Goal: Task Accomplishment & Management: Use online tool/utility

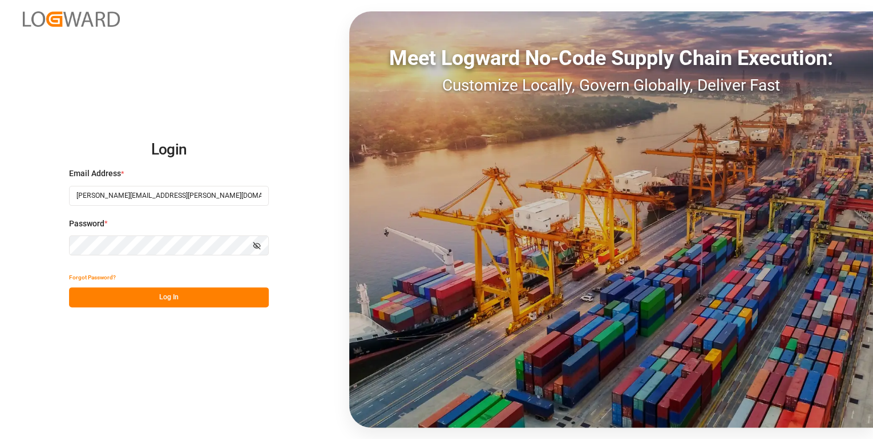
click at [57, 90] on div "Login Email Address * [PERSON_NAME][EMAIL_ADDRESS][PERSON_NAME][DOMAIN_NAME] Pa…" at bounding box center [436, 219] width 873 height 439
click at [161, 292] on button "Log In" at bounding box center [169, 298] width 200 height 20
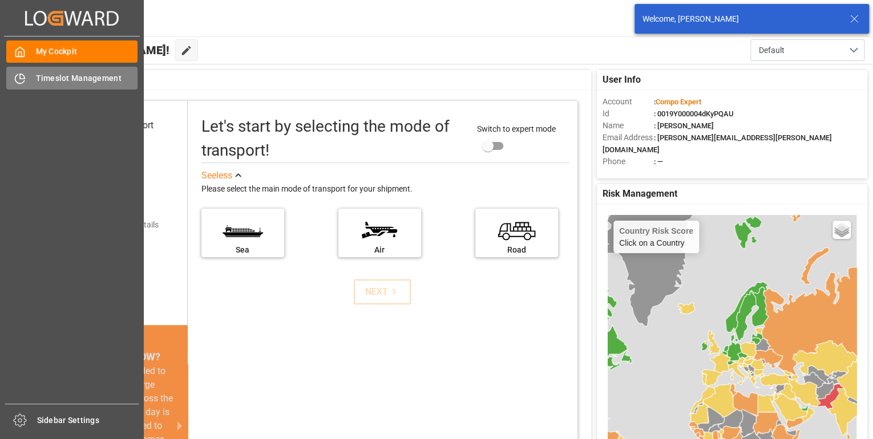
click at [80, 82] on span "Timeslot Management" at bounding box center [87, 78] width 102 height 12
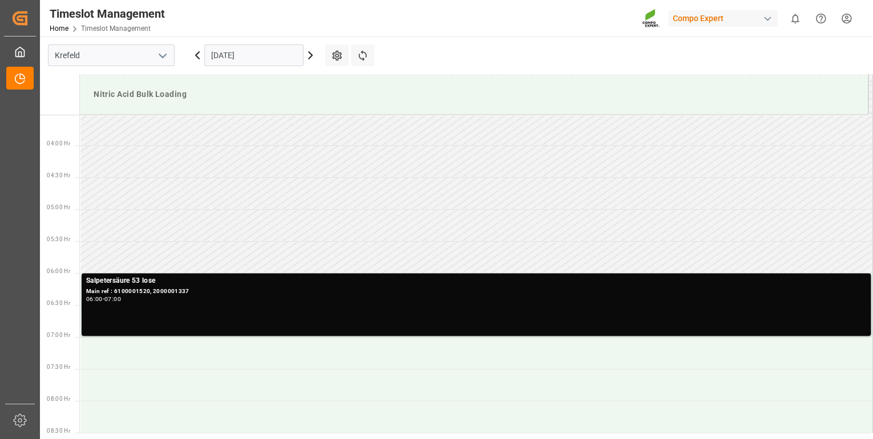
scroll to position [376, 0]
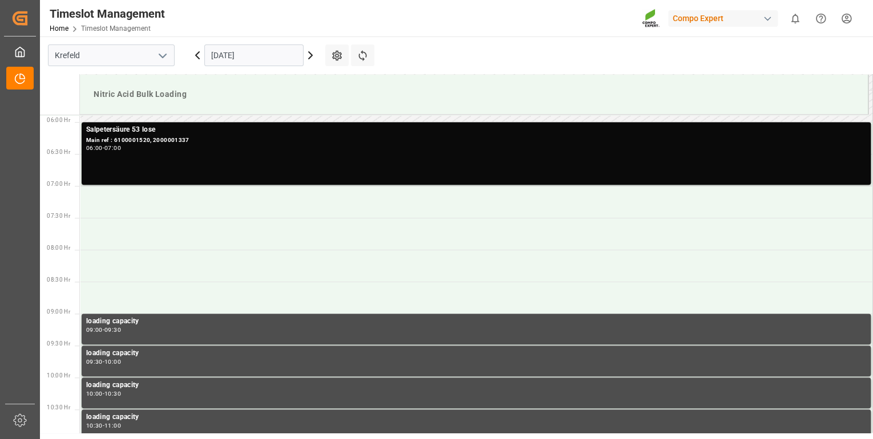
click at [312, 56] on icon at bounding box center [311, 56] width 14 height 14
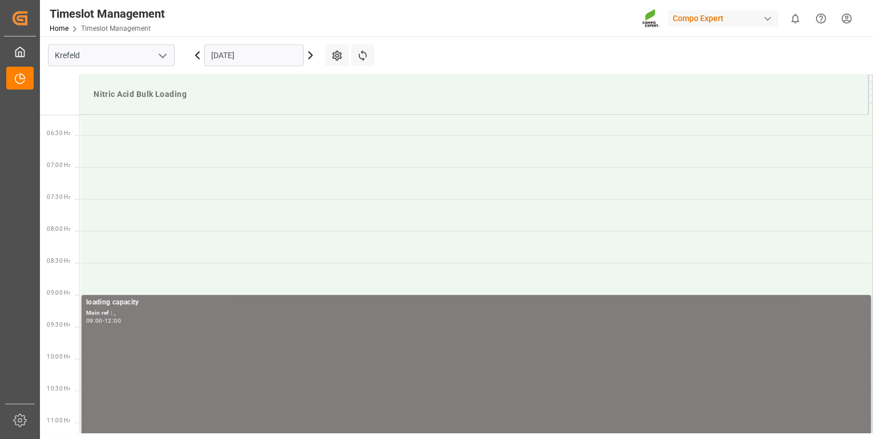
scroll to position [394, 0]
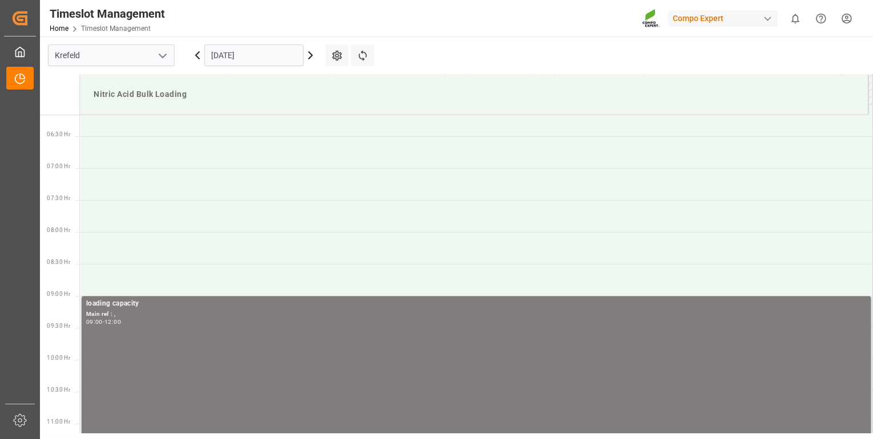
click at [310, 56] on icon at bounding box center [311, 56] width 14 height 14
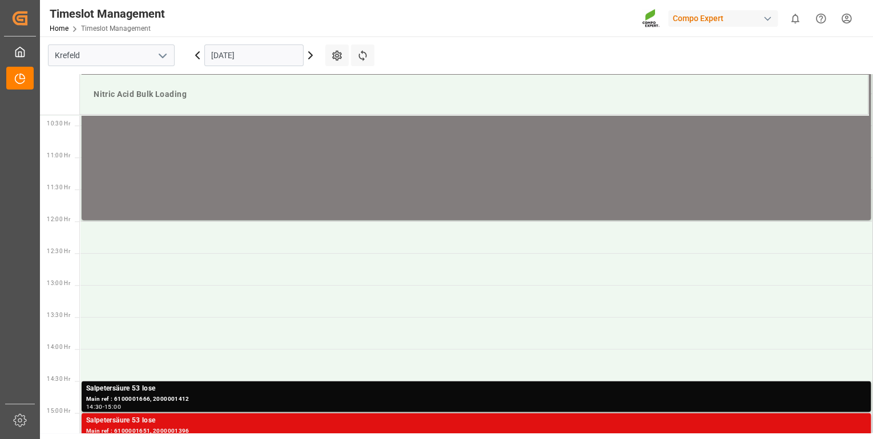
scroll to position [422, 0]
